Goal: Check status: Check status

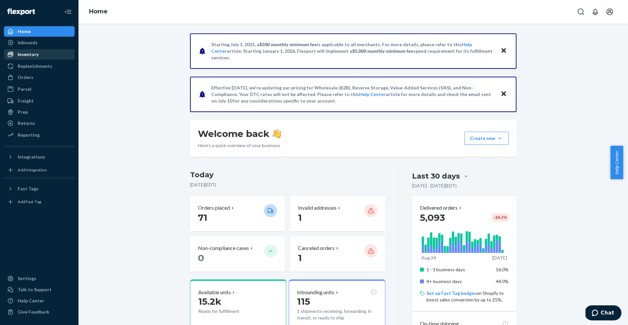
click at [24, 55] on div "Inventory" at bounding box center [28, 54] width 21 height 7
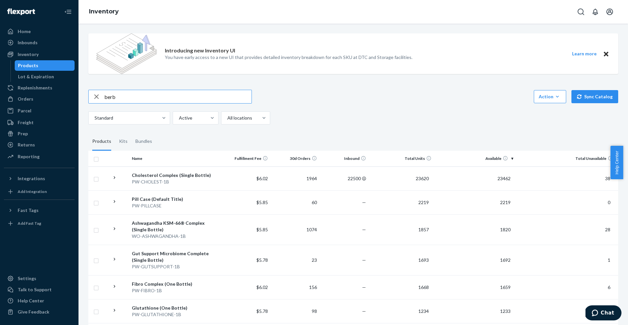
type input "berb"
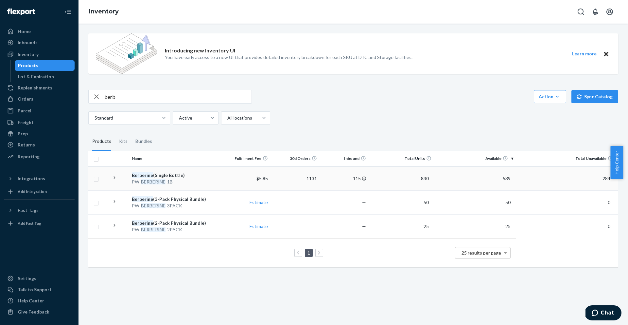
click at [157, 180] on em "BERBERINE" at bounding box center [153, 182] width 25 height 6
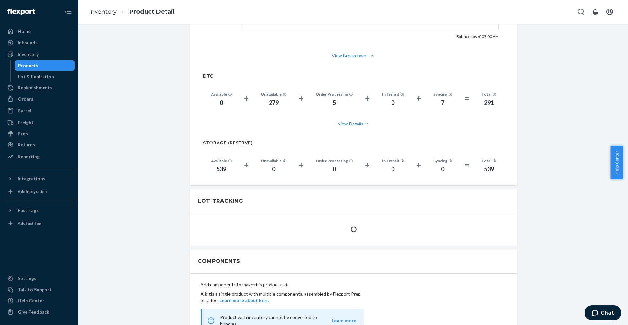
scroll to position [450, 0]
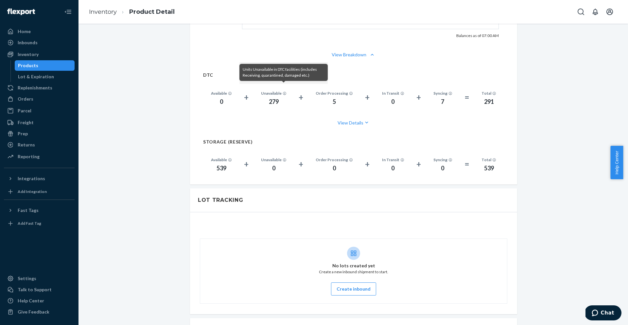
click at [283, 92] on icon at bounding box center [285, 94] width 4 height 4
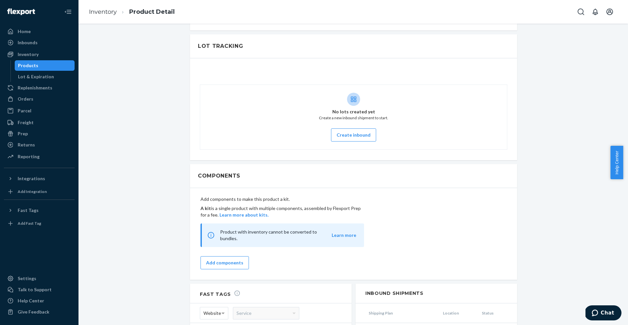
scroll to position [734, 0]
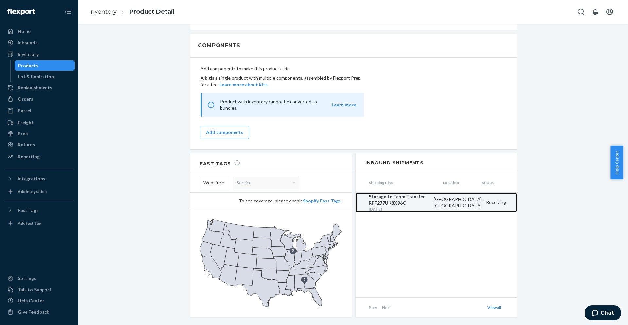
click at [389, 193] on div "Storage to Ecom Transfer RPF277UK8X96C" at bounding box center [400, 199] width 62 height 13
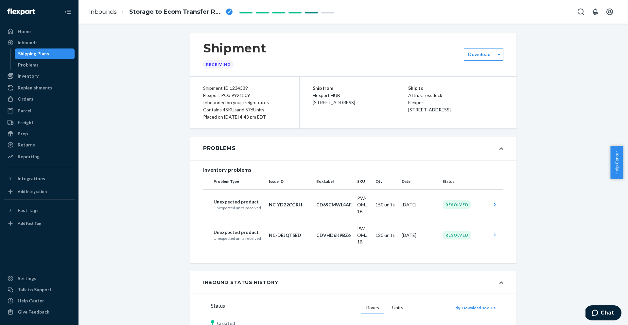
click at [41, 54] on div "Shipping Plans" at bounding box center [33, 53] width 31 height 7
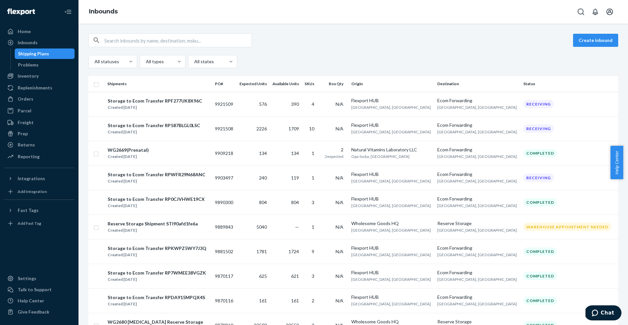
click at [47, 81] on div "Inventory Products Lot & Expiration" at bounding box center [39, 76] width 71 height 11
click at [48, 78] on div "Inventory" at bounding box center [39, 75] width 69 height 9
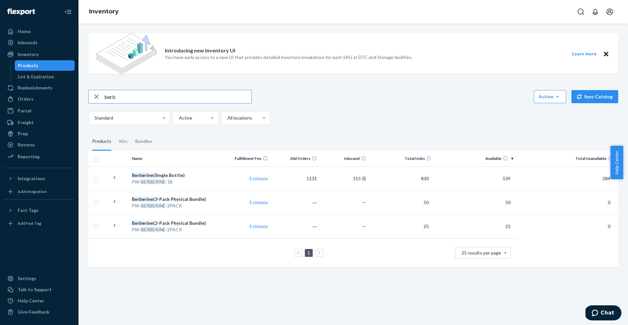
click at [146, 94] on input "berb" at bounding box center [177, 96] width 147 height 13
paste input "WO-CURCU-1B"
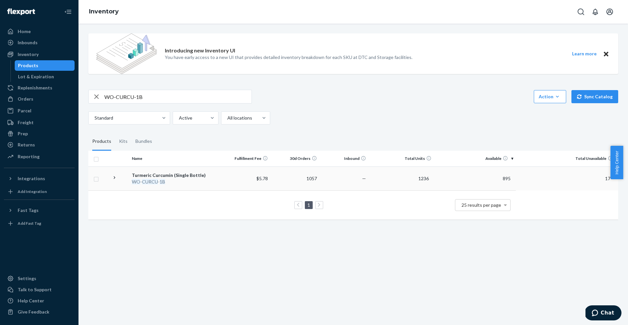
click at [114, 176] on icon at bounding box center [115, 177] width 6 height 6
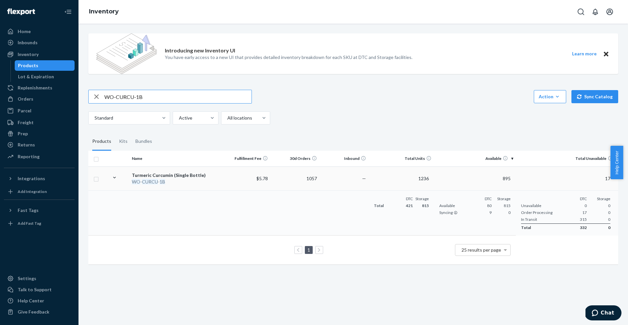
click at [170, 93] on input "WO-CURCU-1B" at bounding box center [177, 96] width 147 height 13
click at [170, 94] on input "WO-CURCU-1B" at bounding box center [177, 96] width 147 height 13
paste input "MULTI"
type input "WO-MULTI-1B"
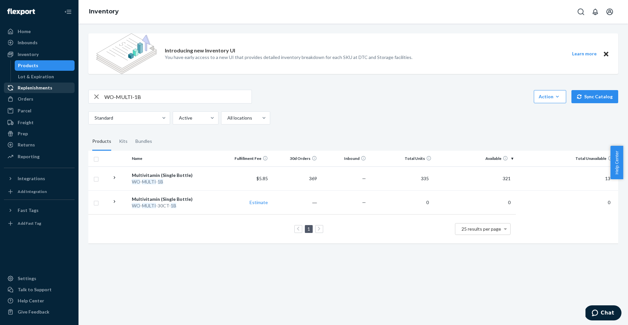
click at [34, 84] on div "Replenishments" at bounding box center [35, 87] width 35 height 7
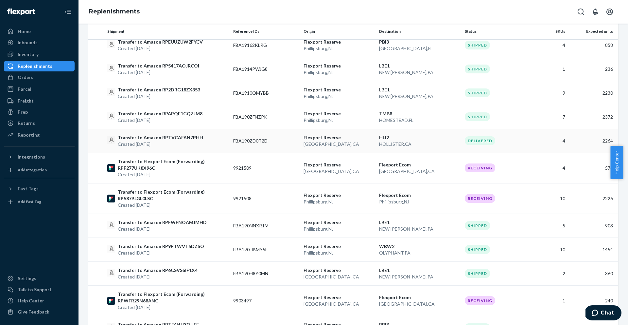
scroll to position [142, 0]
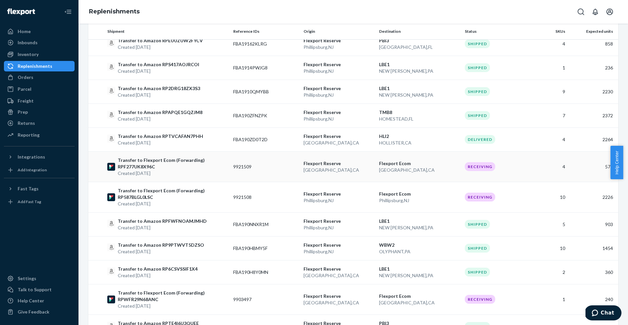
click at [147, 164] on p "Transfer to Flexport Ecom (Forwarding) RPF277UK8X96C" at bounding box center [173, 163] width 110 height 13
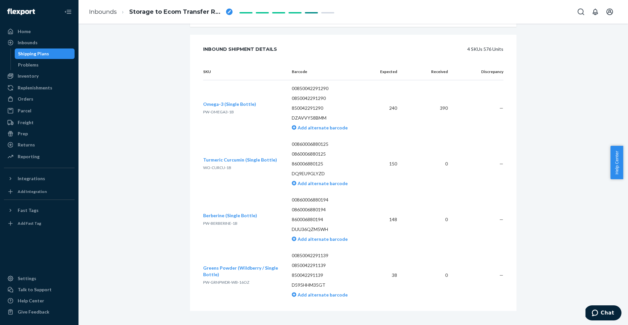
scroll to position [404, 0]
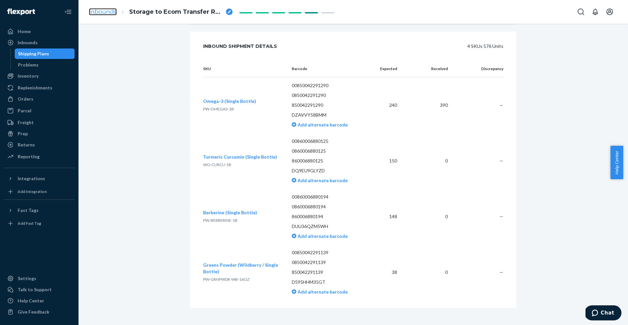
click at [99, 12] on link "Inbounds" at bounding box center [103, 11] width 28 height 7
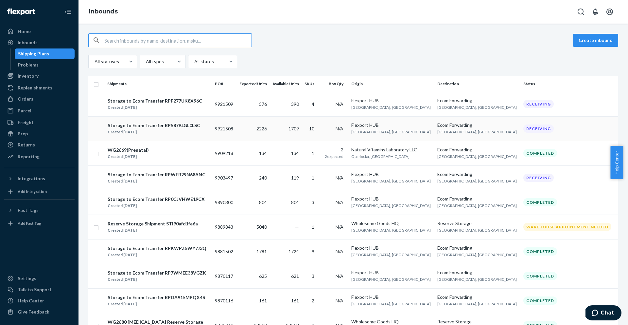
click at [162, 134] on div "Created [DATE]" at bounding box center [154, 132] width 93 height 7
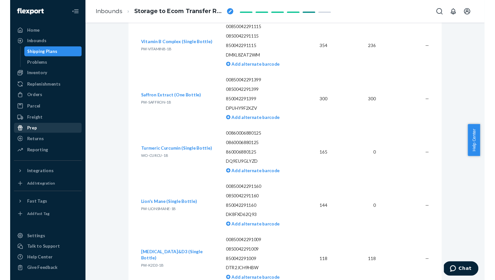
scroll to position [543, 0]
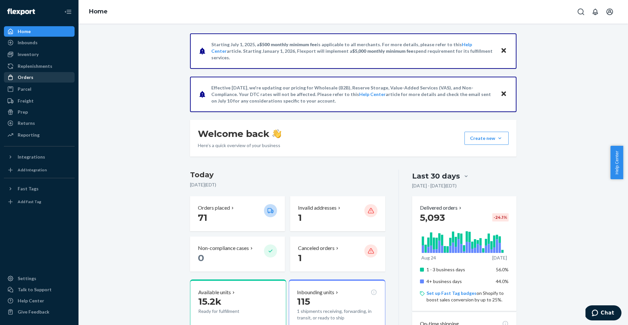
click at [30, 75] on div "Orders" at bounding box center [26, 77] width 16 height 7
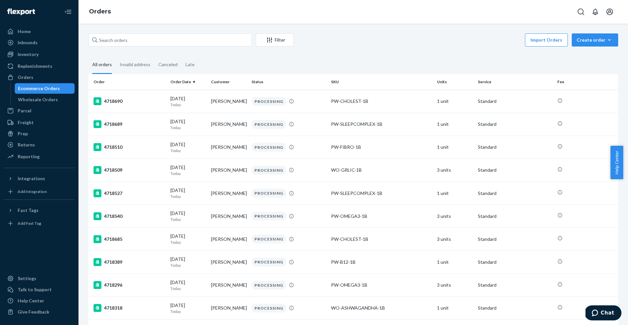
click at [48, 91] on div "Ecommerce Orders" at bounding box center [39, 88] width 42 height 7
click at [206, 39] on input "text" at bounding box center [170, 39] width 164 height 13
paste input "137136105"
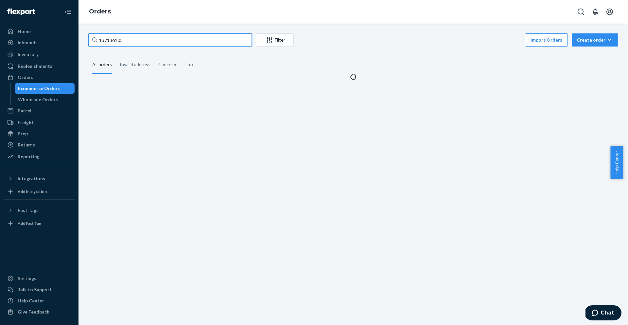
type input "137136105"
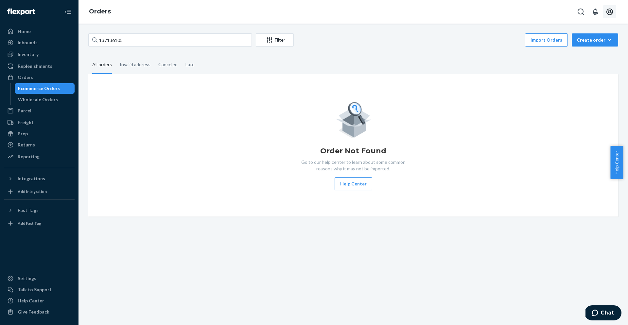
click at [614, 13] on button "Open account menu" at bounding box center [609, 11] width 13 height 13
click at [570, 71] on div "Log out" at bounding box center [594, 77] width 49 height 12
